Goal: Task Accomplishment & Management: Manage account settings

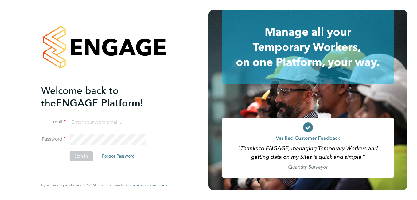
type input "tracey.shearman@a2dominion.co.uk"
click at [80, 152] on button "Sign In" at bounding box center [80, 156] width 23 height 10
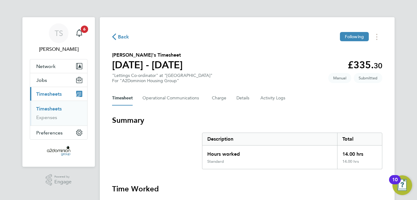
click at [318, 101] on div "Timesheet Operational Communications Charge Details Activity Logs" at bounding box center [247, 98] width 270 height 15
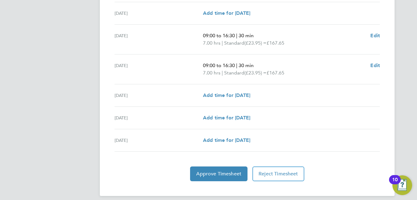
scroll to position [227, 0]
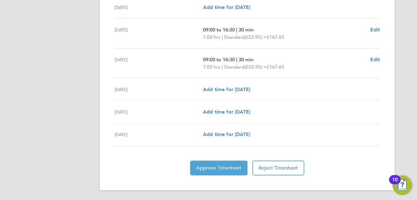
click at [218, 163] on button "Approve Timesheet" at bounding box center [218, 167] width 57 height 15
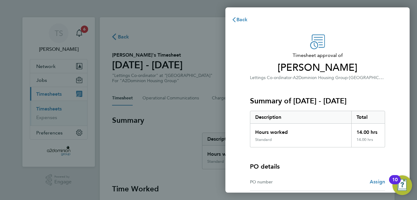
click at [335, 159] on div "PO details PO number Assign" at bounding box center [317, 168] width 135 height 43
click at [243, 18] on span "Back" at bounding box center [242, 20] width 11 height 6
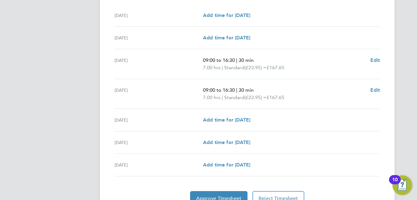
scroll to position [227, 0]
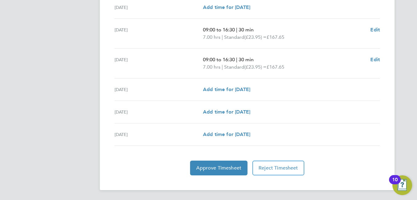
click at [222, 169] on span "Approve Timesheet" at bounding box center [218, 168] width 45 height 6
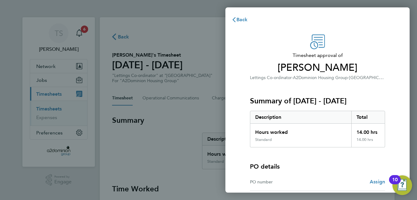
click at [401, 108] on div "Timesheet approval of [PERSON_NAME] Lettings Co-ordinator · A2Dominion Housing …" at bounding box center [318, 136] width 184 height 218
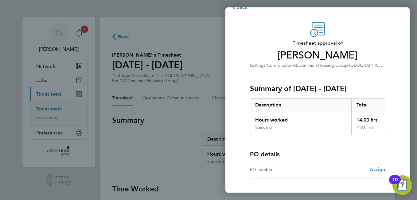
scroll to position [52, 0]
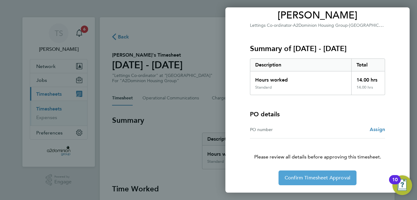
click at [307, 176] on span "Confirm Timesheet Approval" at bounding box center [318, 178] width 66 height 6
